Goal: Task Accomplishment & Management: Complete application form

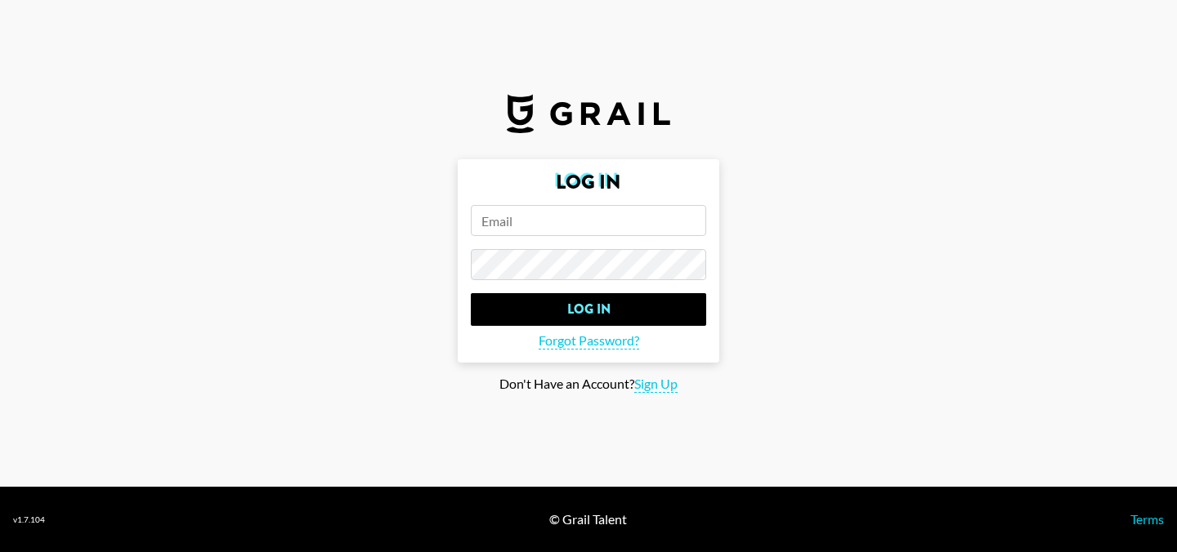
click at [552, 222] on input "email" at bounding box center [588, 220] width 235 height 31
paste input "[PERSON_NAME][EMAIL_ADDRESS][PERSON_NAME][DOMAIN_NAME]"
type input "[PERSON_NAME][EMAIL_ADDRESS][PERSON_NAME][DOMAIN_NAME]"
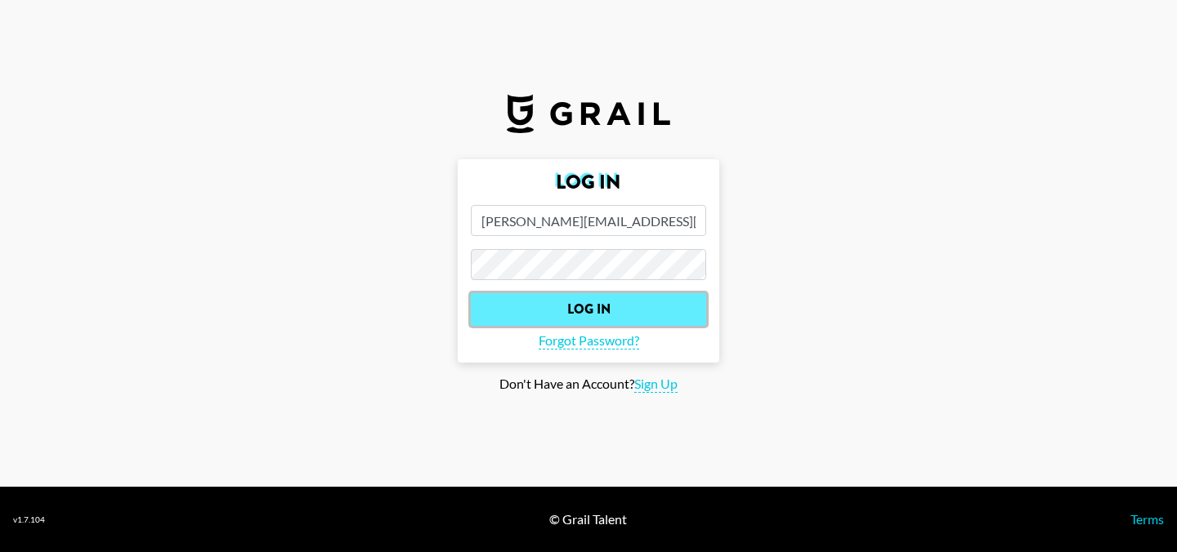
click at [575, 321] on input "Log In" at bounding box center [588, 309] width 235 height 33
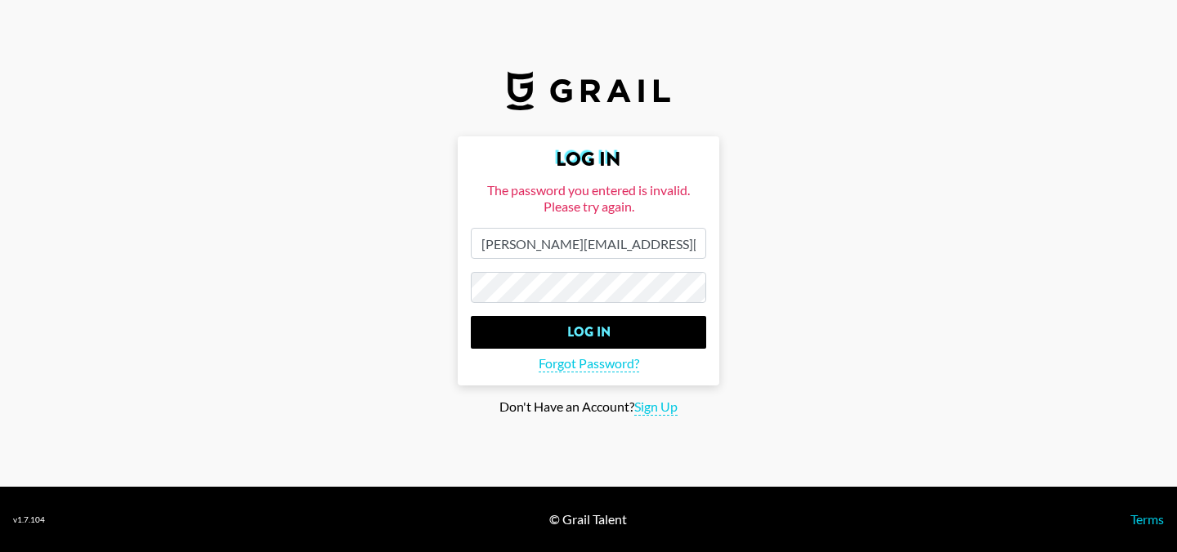
click at [471, 316] on input "Log In" at bounding box center [588, 332] width 235 height 33
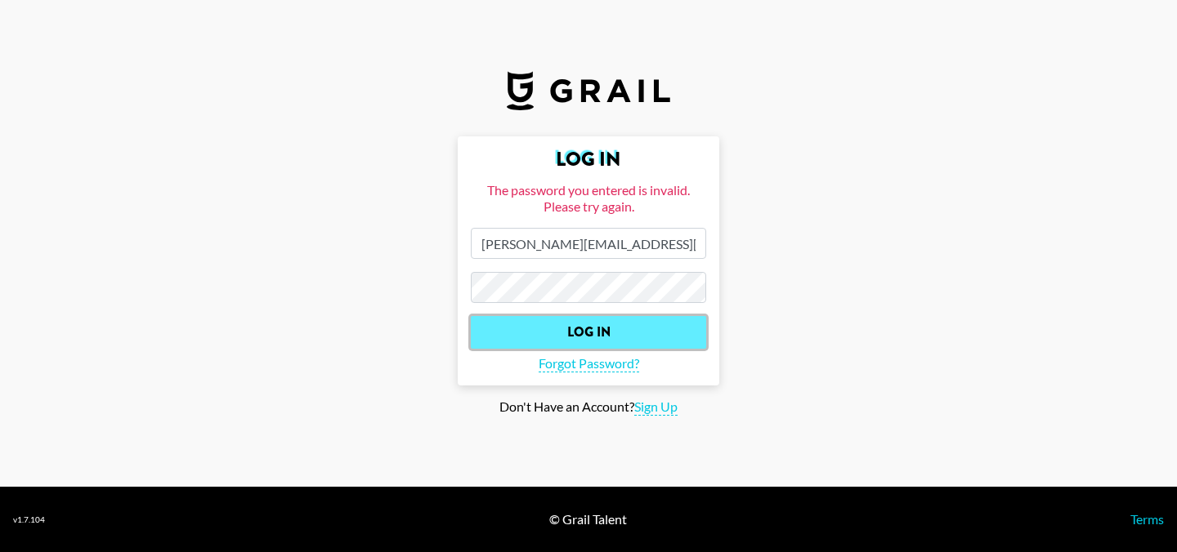
click at [597, 324] on input "Log In" at bounding box center [588, 332] width 235 height 33
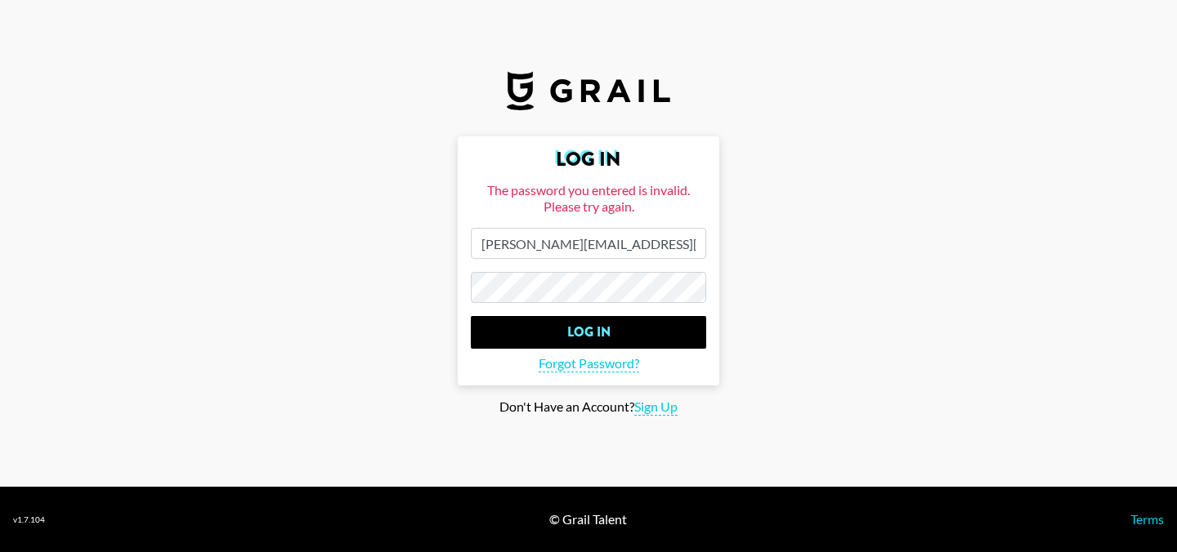
click at [471, 316] on input "Log In" at bounding box center [588, 332] width 235 height 33
click at [576, 369] on span "Forgot Password?" at bounding box center [589, 363] width 101 height 17
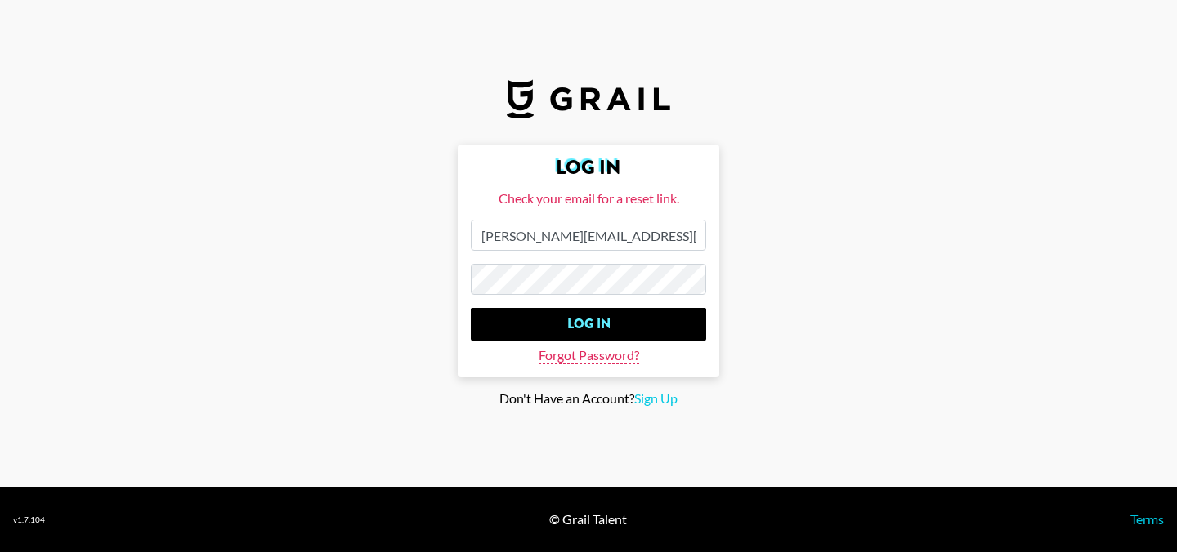
click at [577, 359] on span "Forgot Password?" at bounding box center [589, 355] width 101 height 17
click at [607, 354] on span "Forgot Password?" at bounding box center [589, 355] width 101 height 17
click at [842, 208] on main "Log In Check your email for a reset link. cecilia.maselli@grail-talent.com Log …" at bounding box center [588, 276] width 1151 height 263
click at [607, 351] on span "Forgot Password?" at bounding box center [589, 355] width 101 height 17
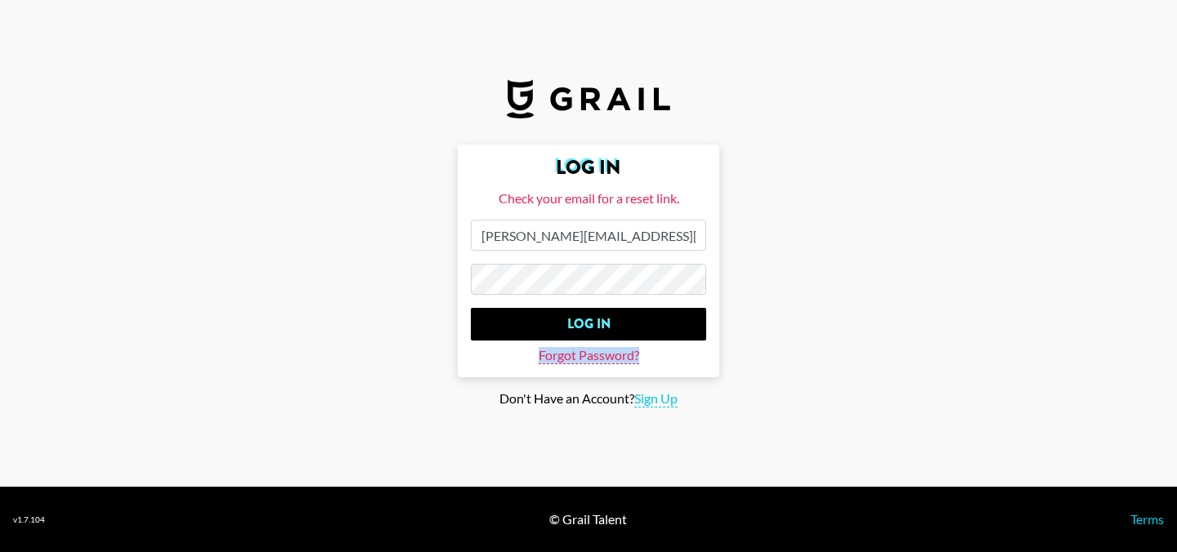
click at [607, 351] on span "Forgot Password?" at bounding box center [589, 355] width 101 height 17
click at [559, 381] on main "Log In Check your email for a reset link. cecilia.maselli@grail-talent.com Log …" at bounding box center [588, 276] width 1151 height 263
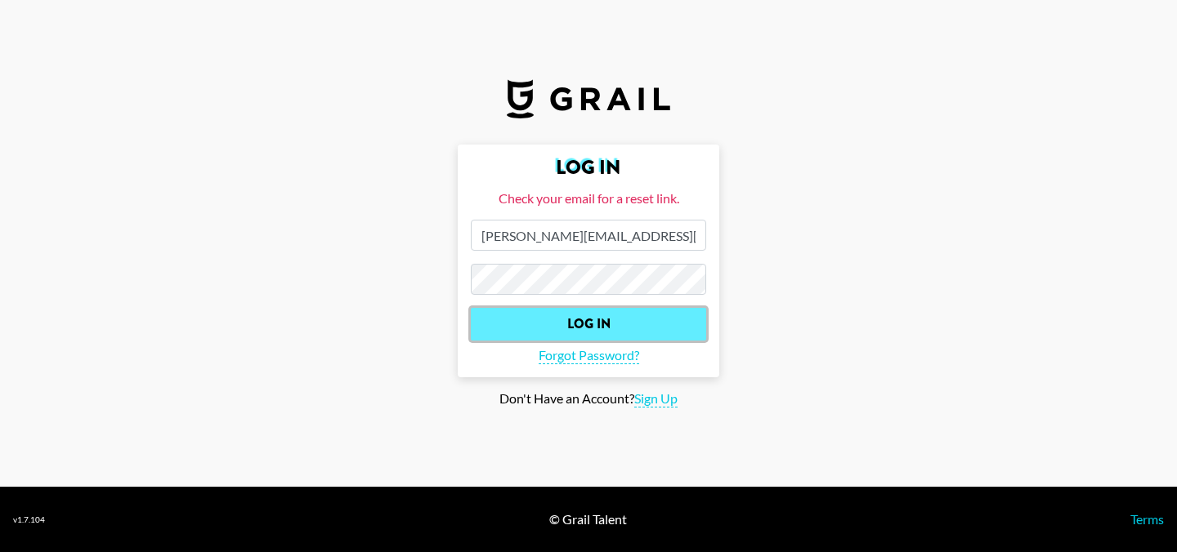
click at [588, 317] on input "Log In" at bounding box center [588, 324] width 235 height 33
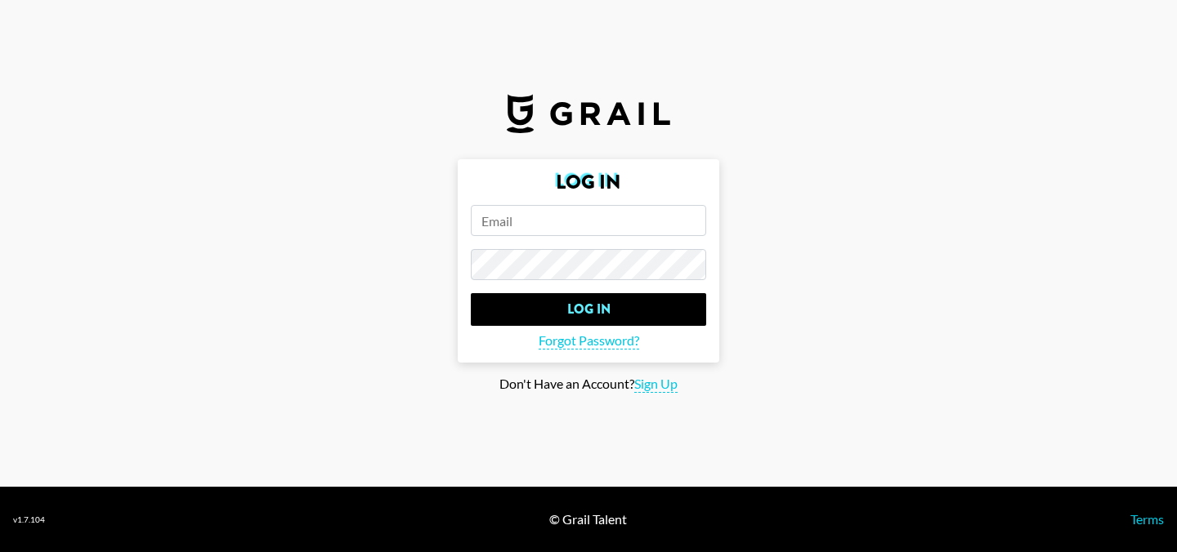
click at [568, 353] on form "Log In Log In Forgot Password?" at bounding box center [589, 260] width 262 height 203
click at [569, 345] on span "Forgot Password?" at bounding box center [589, 341] width 101 height 17
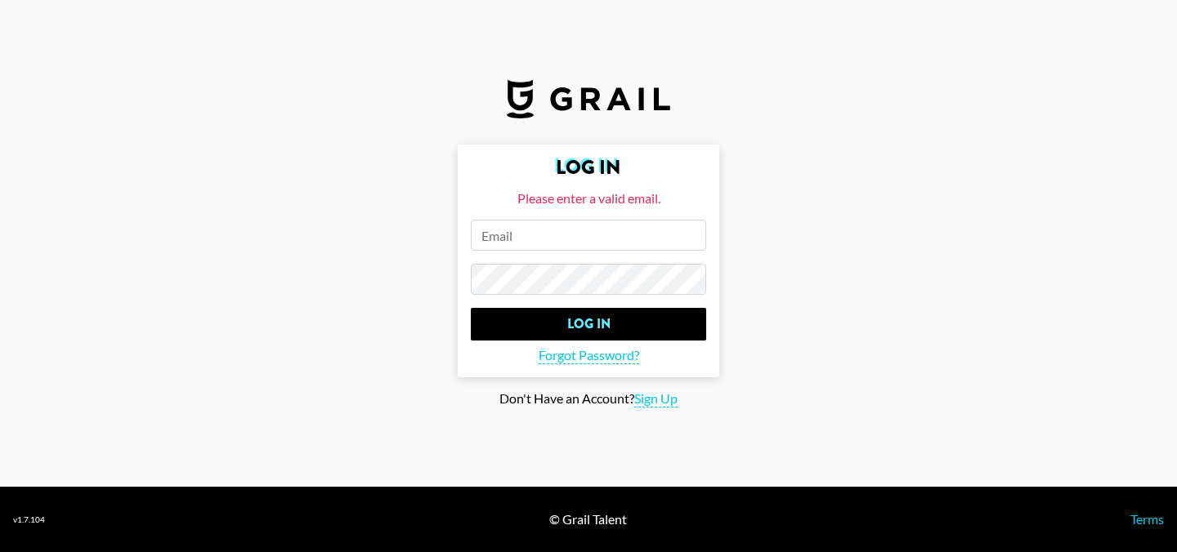
click at [608, 226] on input "email" at bounding box center [588, 235] width 235 height 31
paste input "[PERSON_NAME][EMAIL_ADDRESS][PERSON_NAME][DOMAIN_NAME]"
type input "[PERSON_NAME][EMAIL_ADDRESS][PERSON_NAME][DOMAIN_NAME]"
click at [570, 358] on span "Forgot Password?" at bounding box center [589, 355] width 101 height 17
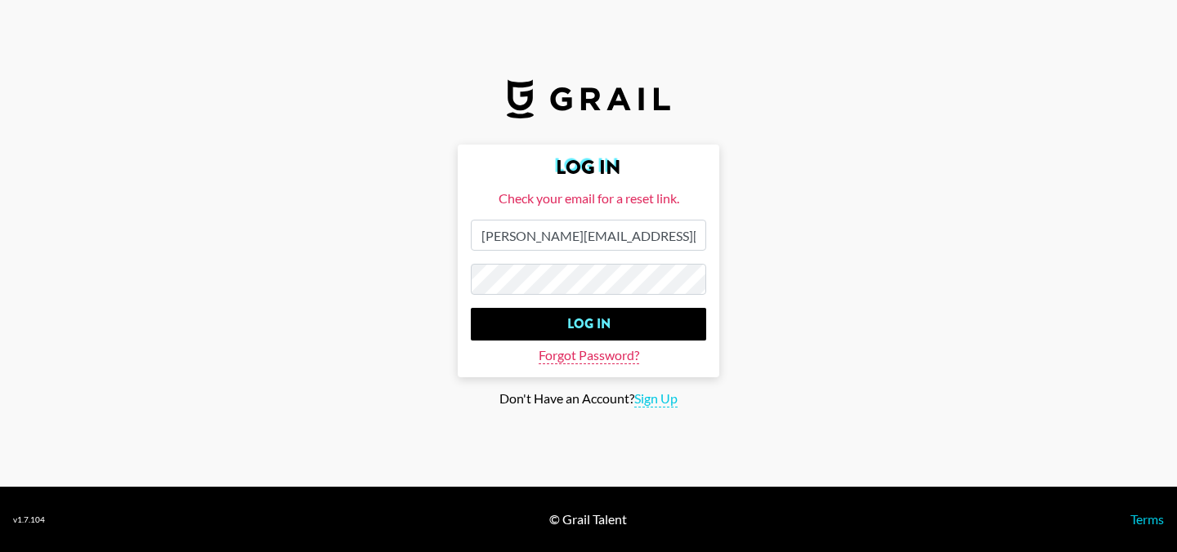
click at [570, 358] on span "Forgot Password?" at bounding box center [589, 355] width 101 height 17
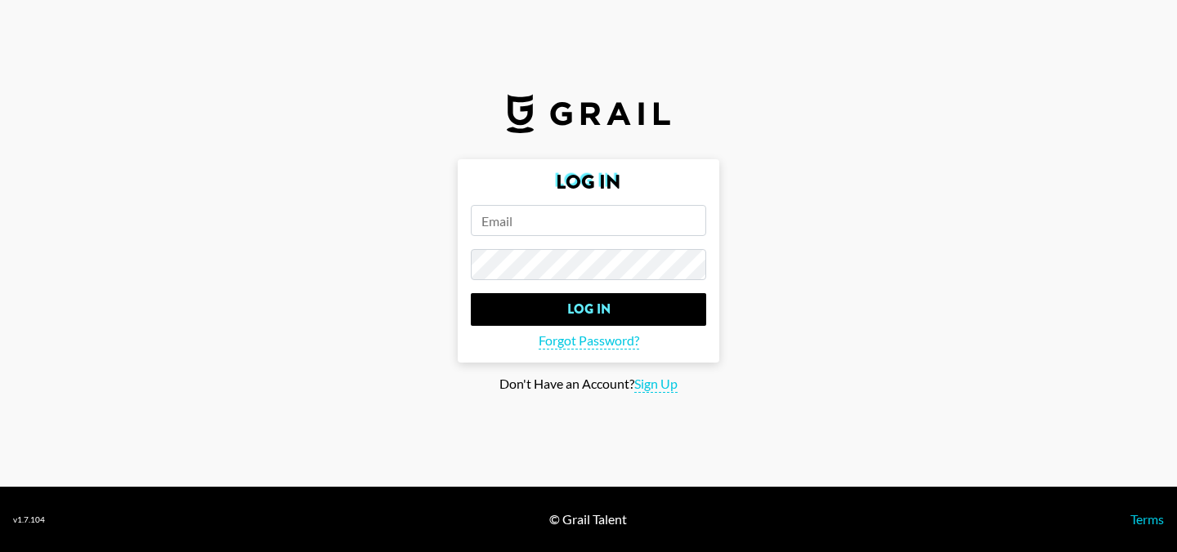
click at [549, 226] on input "email" at bounding box center [588, 220] width 235 height 31
click at [526, 214] on input "email" at bounding box center [588, 220] width 235 height 31
paste input "[PERSON_NAME][EMAIL_ADDRESS][PERSON_NAME][DOMAIN_NAME]"
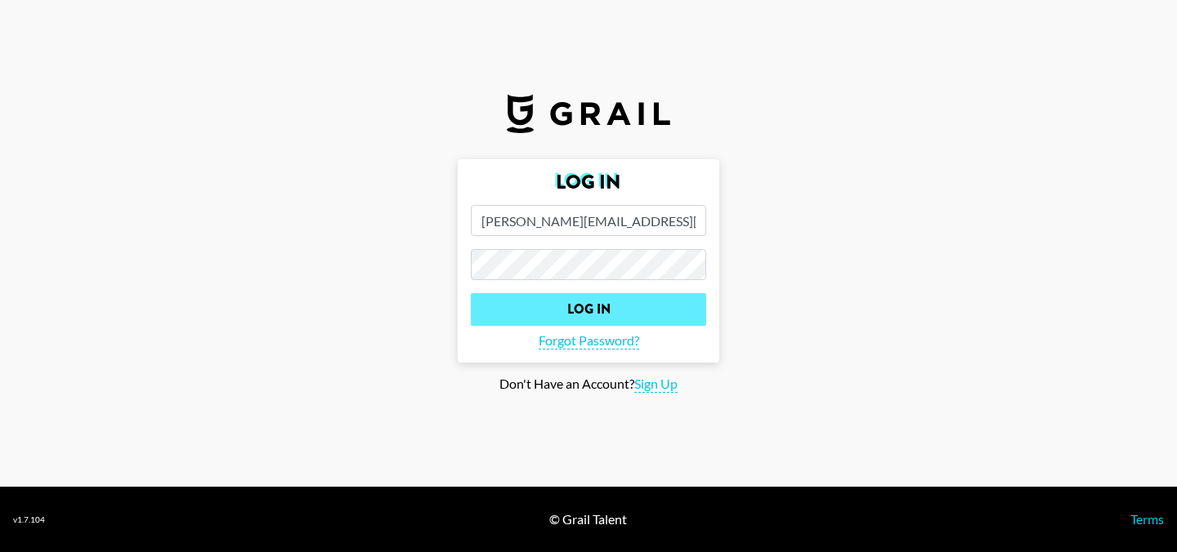
type input "[PERSON_NAME][EMAIL_ADDRESS][PERSON_NAME][DOMAIN_NAME]"
click at [570, 308] on input "Log In" at bounding box center [588, 309] width 235 height 33
